Goal: Task Accomplishment & Management: Use online tool/utility

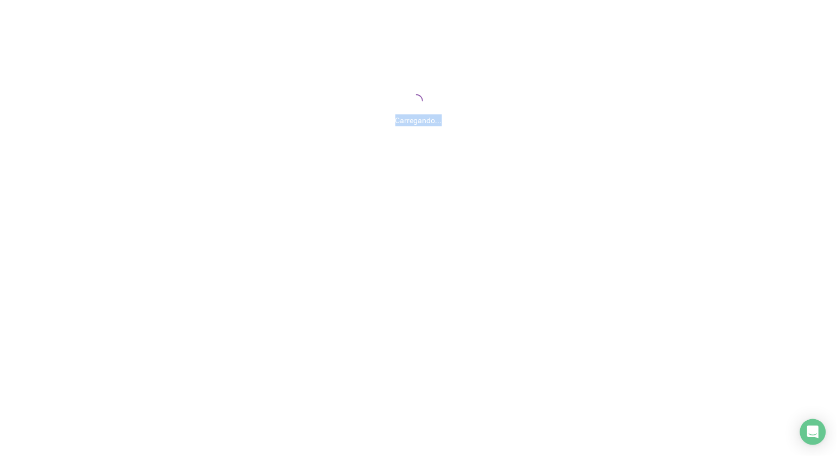
drag, startPoint x: 444, startPoint y: 122, endPoint x: 308, endPoint y: 126, distance: 136.1
click at [308, 126] on div "Carregando..." at bounding box center [418, 117] width 837 height 18
drag, startPoint x: 308, startPoint y: 126, endPoint x: 308, endPoint y: 178, distance: 52.0
click at [308, 178] on div "Carregando..." at bounding box center [418, 108] width 837 height 217
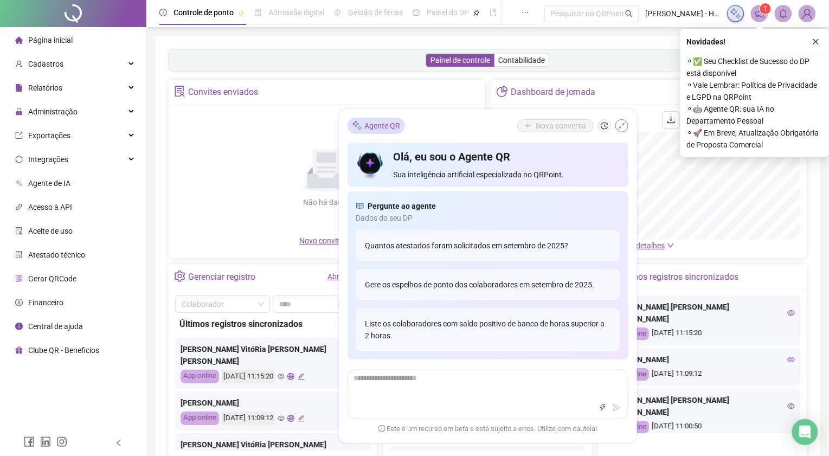
click at [616, 122] on button "button" at bounding box center [621, 125] width 13 height 13
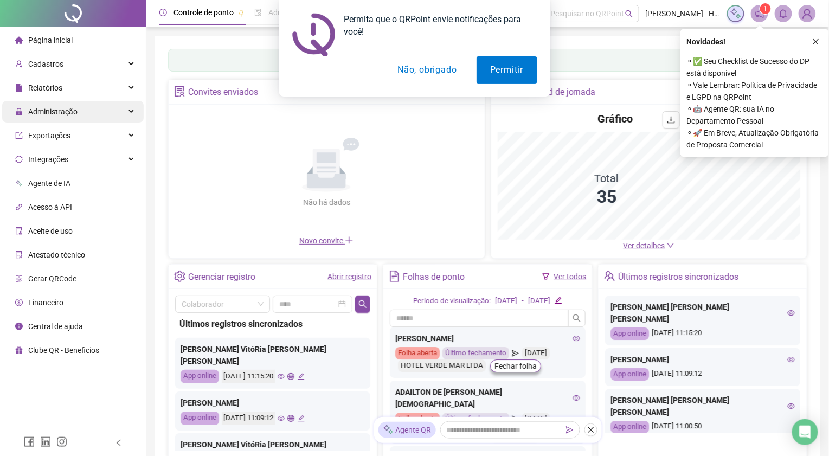
click at [83, 115] on div "Administração" at bounding box center [72, 112] width 141 height 22
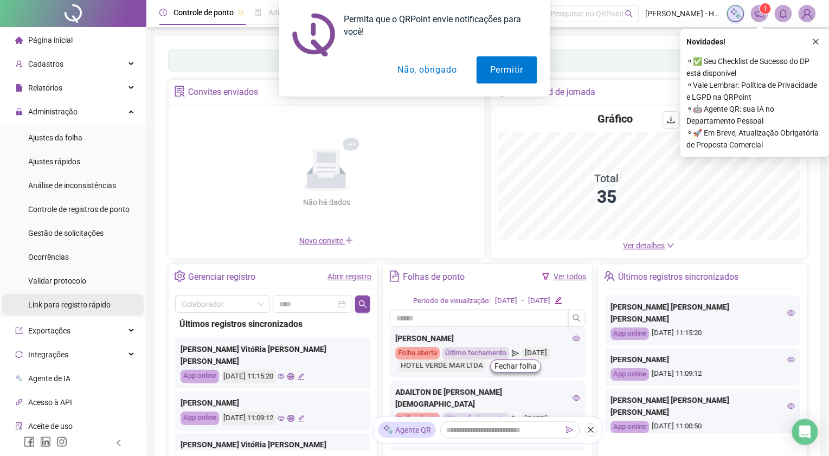
click at [64, 301] on span "Link para registro rápido" at bounding box center [69, 304] width 82 height 9
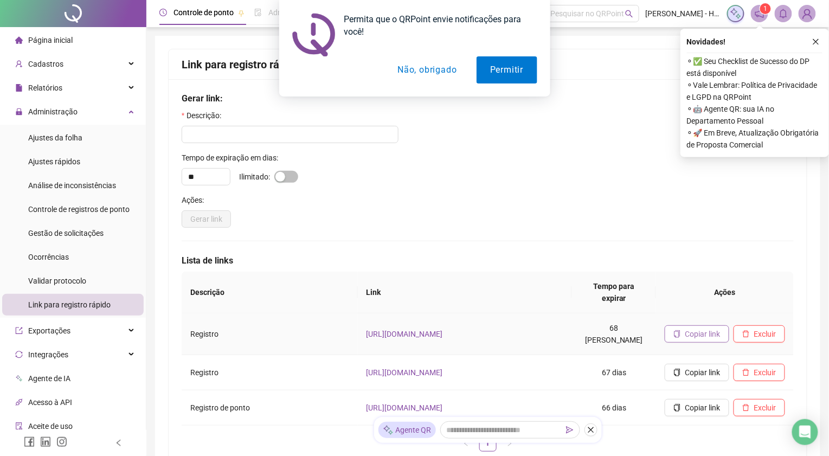
click at [688, 328] on span "Copiar link" at bounding box center [702, 334] width 35 height 12
drag, startPoint x: 434, startPoint y: 74, endPoint x: 266, endPoint y: 50, distance: 170.3
click at [434, 73] on button "Não, obrigado" at bounding box center [427, 69] width 86 height 27
